Goal: Find specific page/section: Find specific page/section

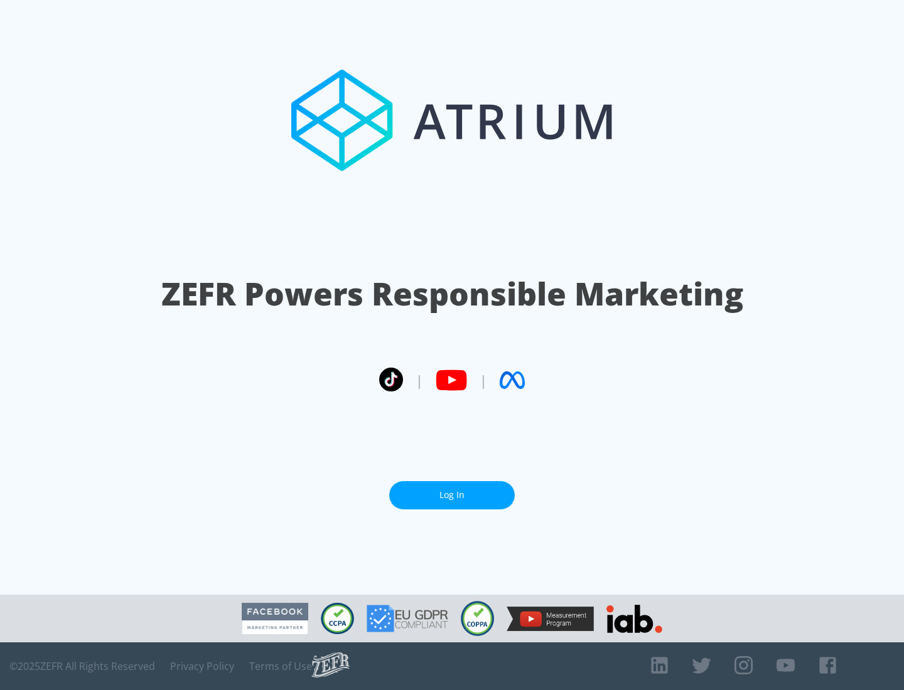
click at [452, 495] on link "Log In" at bounding box center [451, 495] width 125 height 28
